Goal: Task Accomplishment & Management: Use online tool/utility

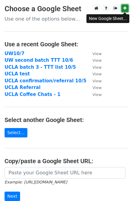
click at [125, 7] on icon at bounding box center [124, 8] width 3 height 4
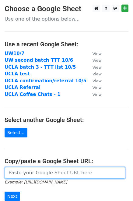
click at [40, 176] on input "url" at bounding box center [65, 174] width 120 height 12
paste input "[URL][DOMAIN_NAME]"
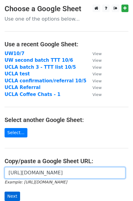
type input "[URL][DOMAIN_NAME]"
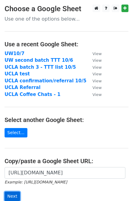
click at [15, 196] on input "Next" at bounding box center [12, 196] width 15 height 9
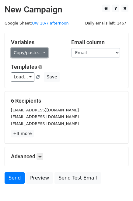
click at [33, 56] on link "Copy/paste..." at bounding box center [29, 52] width 37 height 9
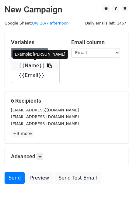
click at [30, 64] on link "{{Name}}" at bounding box center [35, 66] width 48 height 10
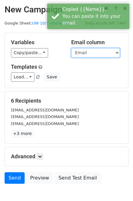
click at [84, 53] on select "Name Email" at bounding box center [95, 52] width 49 height 9
click at [71, 48] on select "Name Email" at bounding box center [95, 52] width 49 height 9
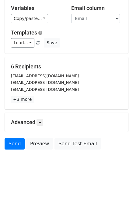
click at [46, 163] on body "New Campaign Daily emails left: 1467 Google Sheet: UW 10/7 afternoon Variables …" at bounding box center [66, 73] width 133 height 207
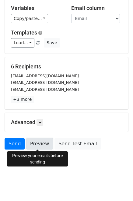
click at [37, 147] on link "Preview" at bounding box center [39, 144] width 27 height 12
click at [120, 152] on div "Send Preview Send Test Email" at bounding box center [66, 145] width 133 height 15
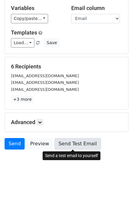
click at [68, 145] on link "Send Test Email" at bounding box center [77, 144] width 46 height 12
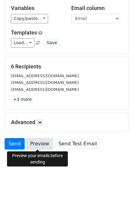
click at [31, 145] on link "Preview" at bounding box center [39, 144] width 27 height 12
